Goal: Find specific page/section: Find specific page/section

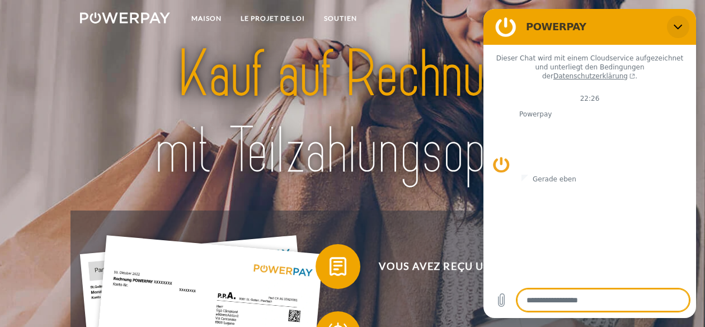
click at [679, 25] on icon "Schließen" at bounding box center [678, 26] width 9 height 9
type textarea "*"
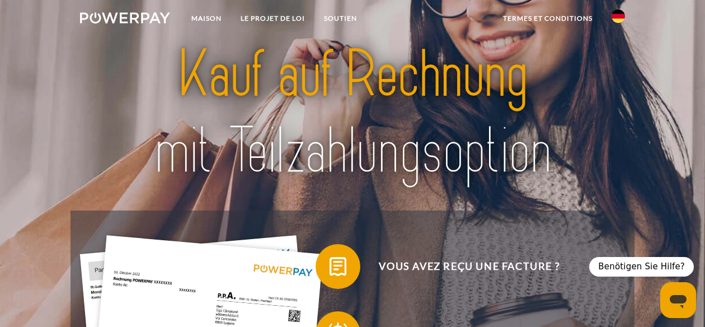
click at [624, 13] on img at bounding box center [618, 16] width 13 height 13
click at [620, 48] on img at bounding box center [618, 52] width 13 height 13
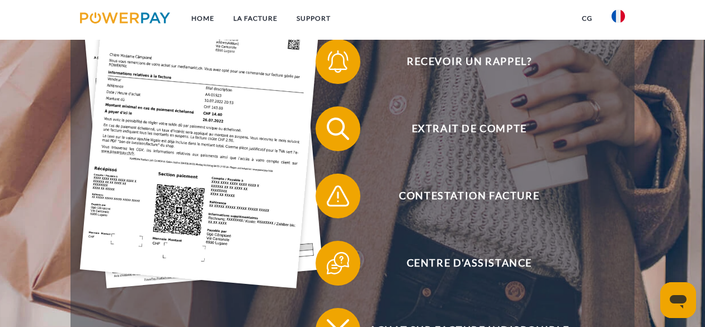
scroll to position [250, 0]
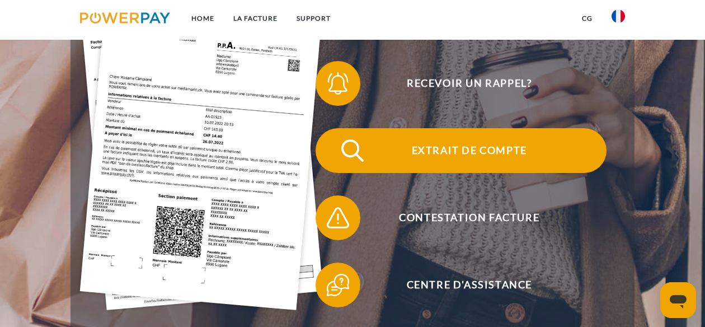
click at [417, 142] on span "Extrait de compte" at bounding box center [469, 150] width 274 height 45
